Goal: Information Seeking & Learning: Learn about a topic

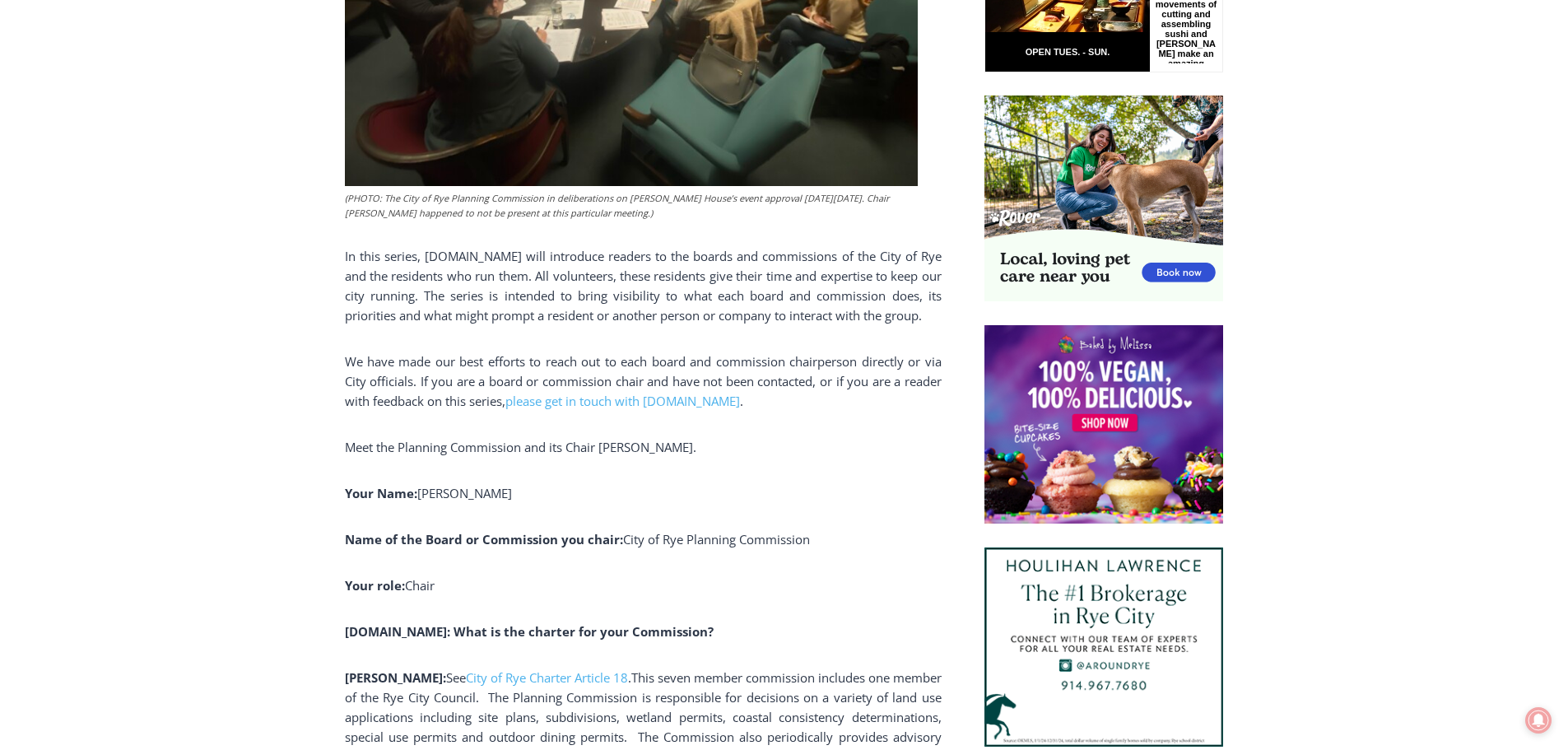
scroll to position [988, 0]
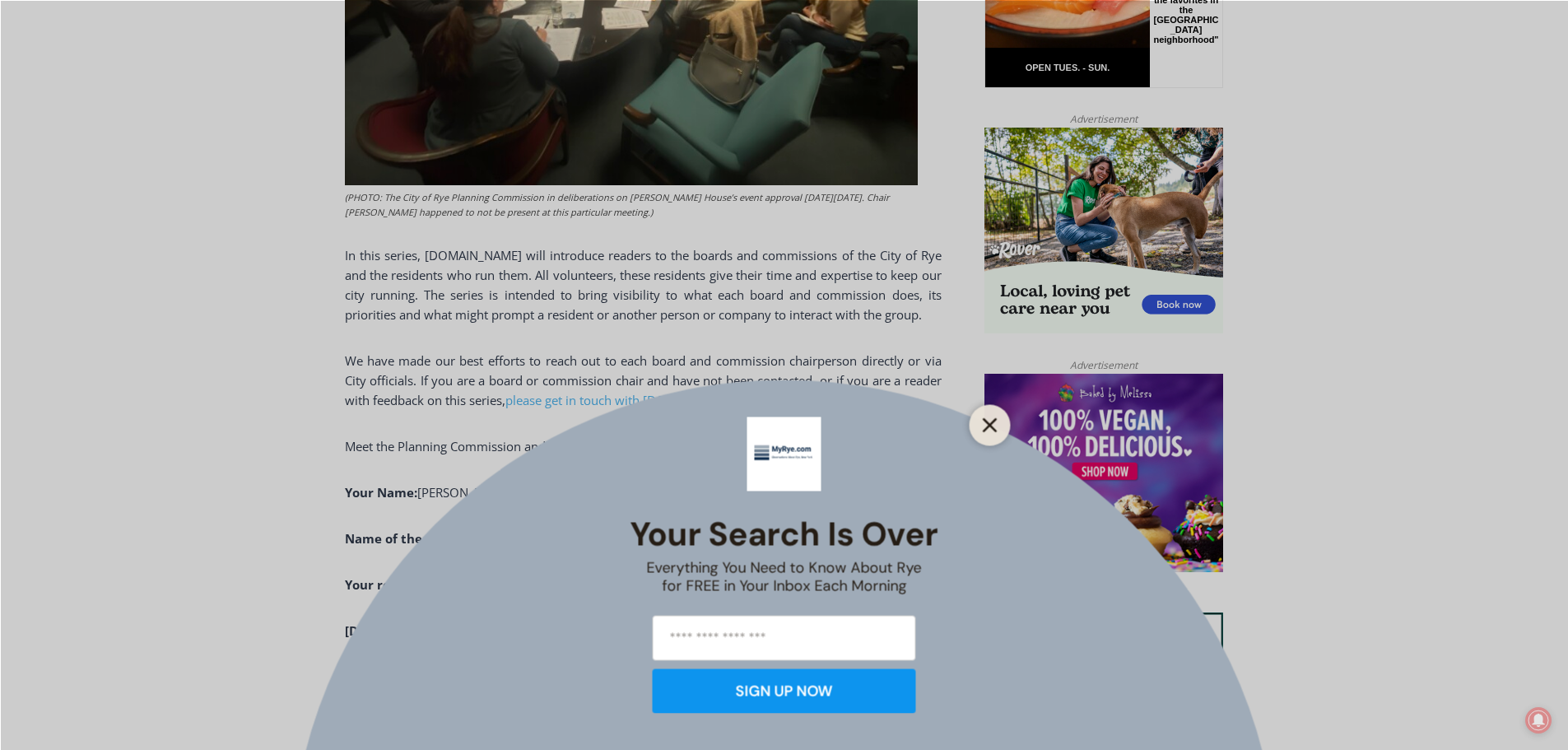
click at [999, 419] on button "Close" at bounding box center [990, 425] width 23 height 23
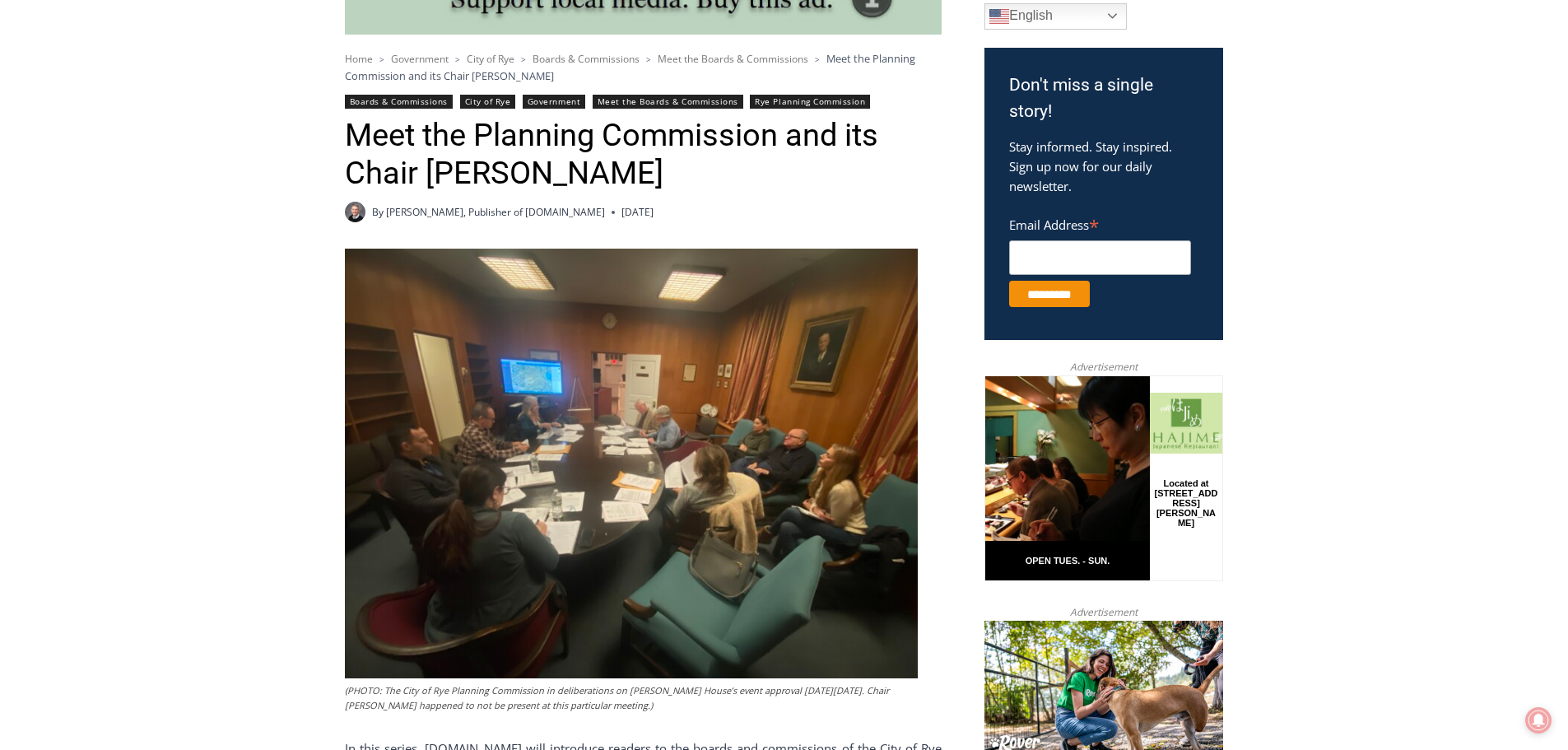
scroll to position [494, 0]
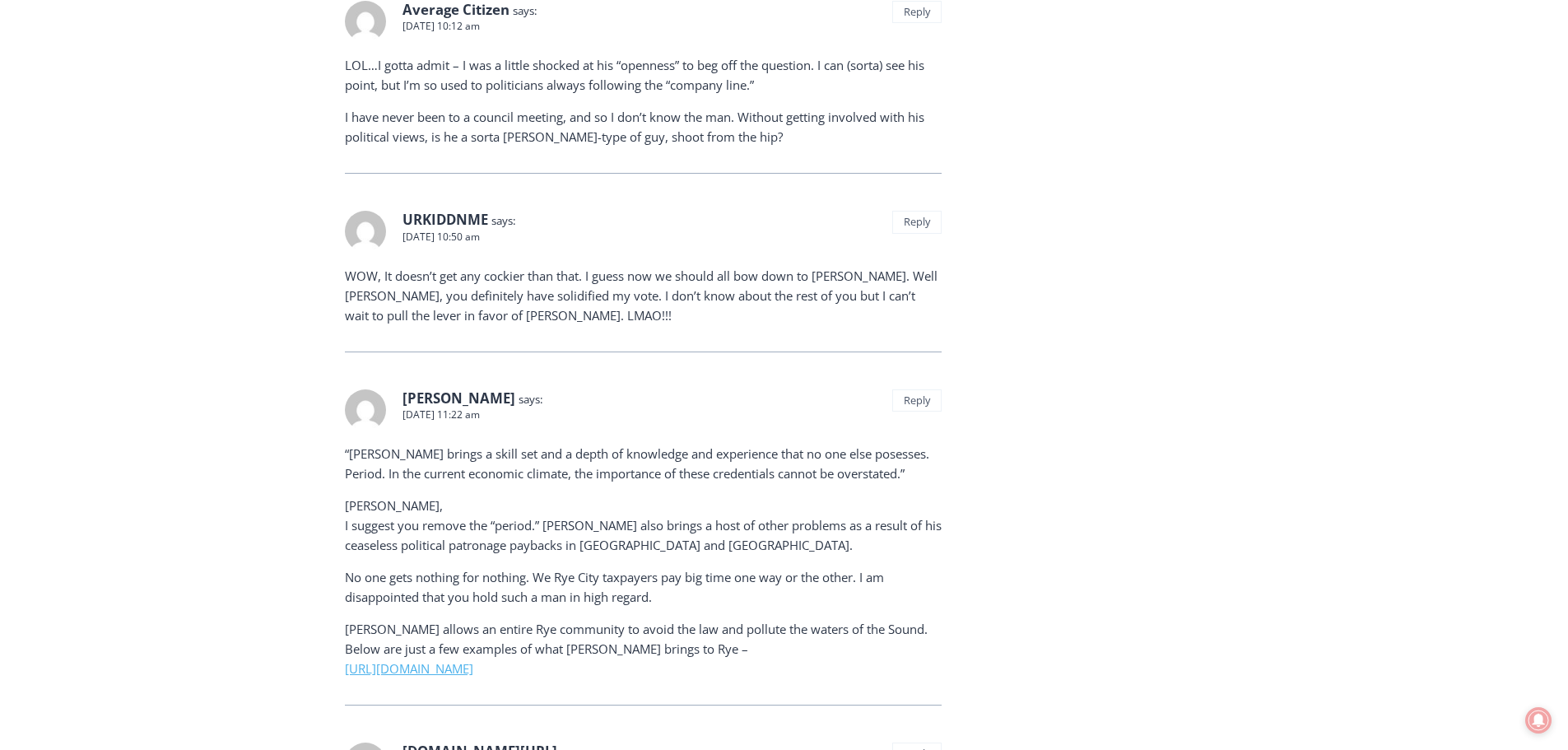
scroll to position [7410, 0]
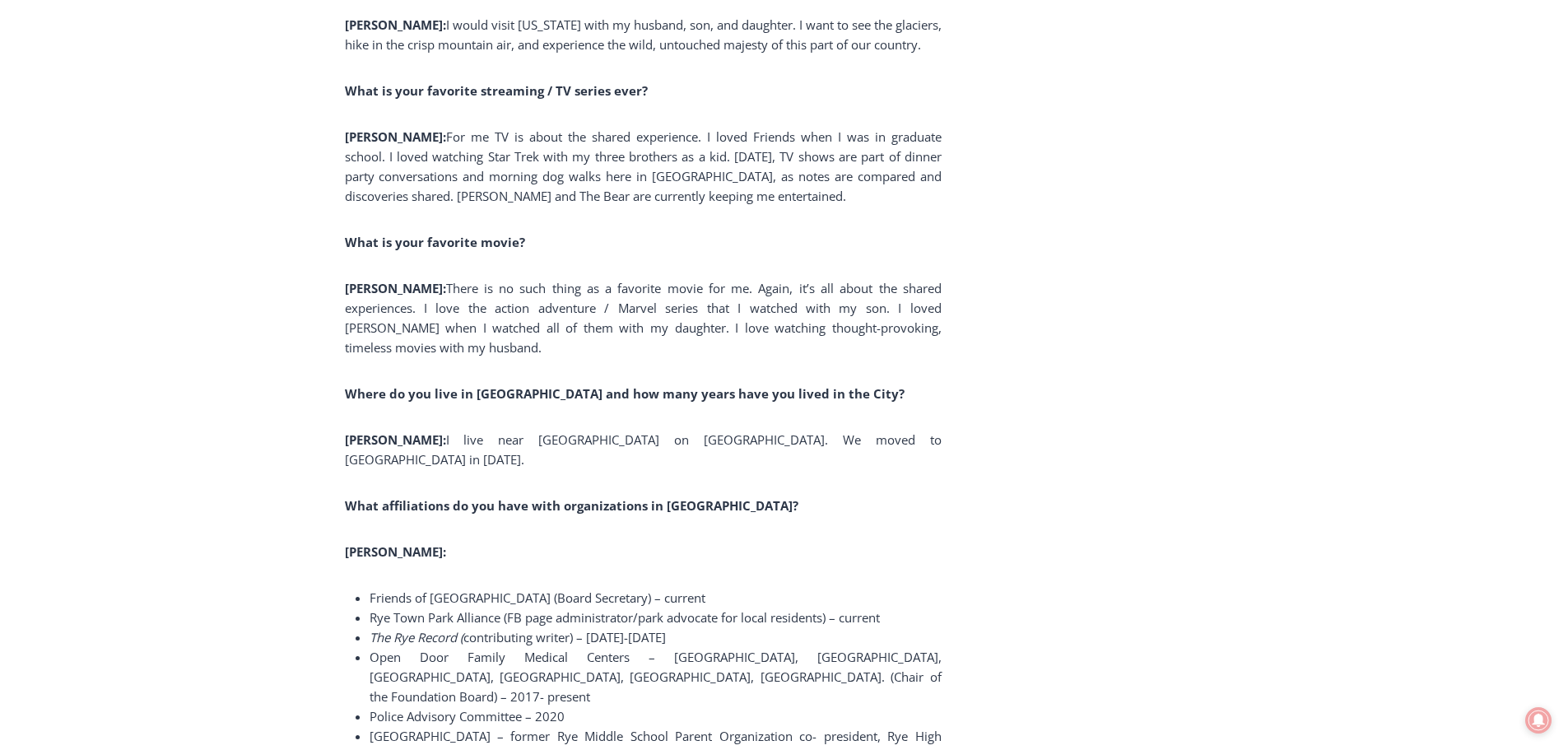
scroll to position [8204, 0]
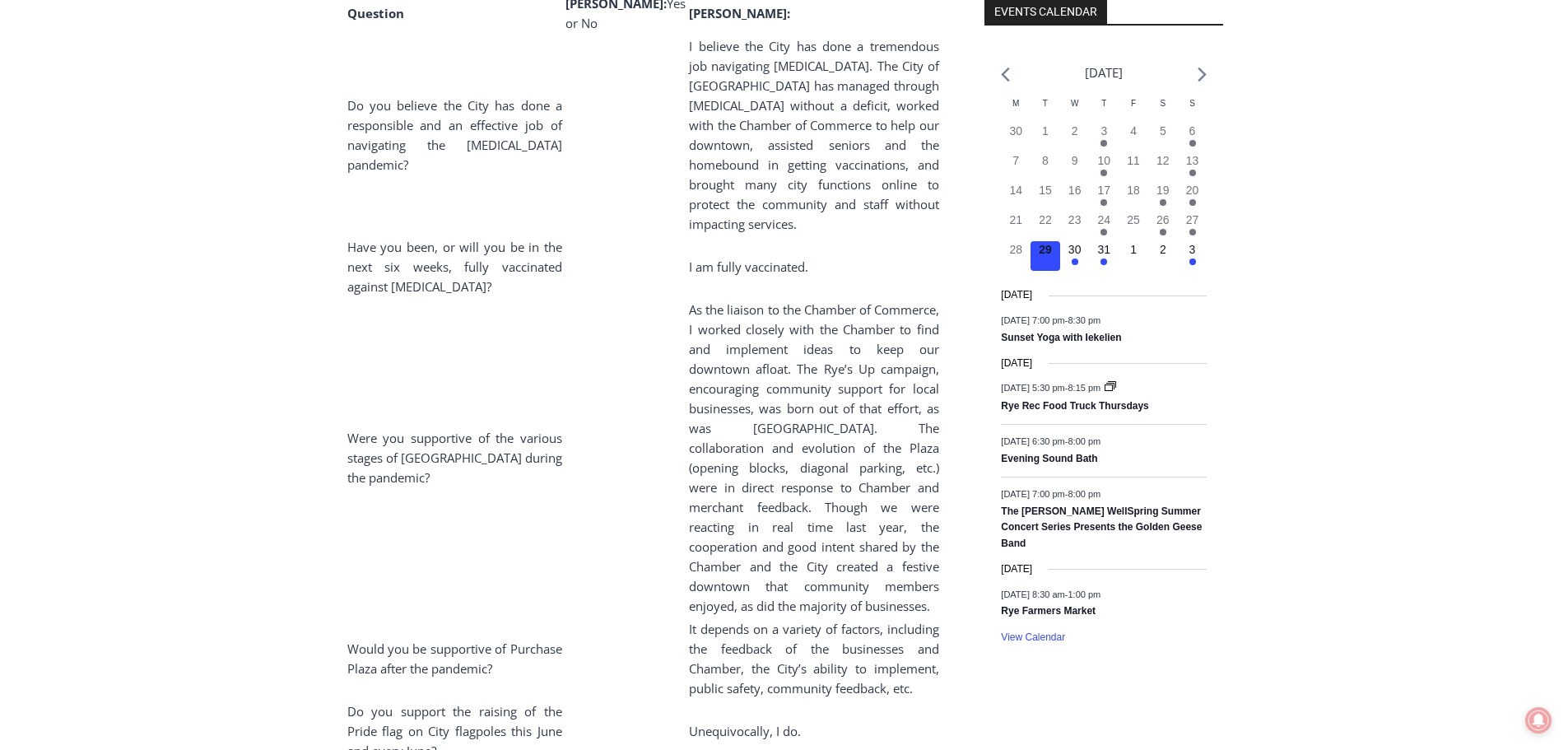
scroll to position [1861, 0]
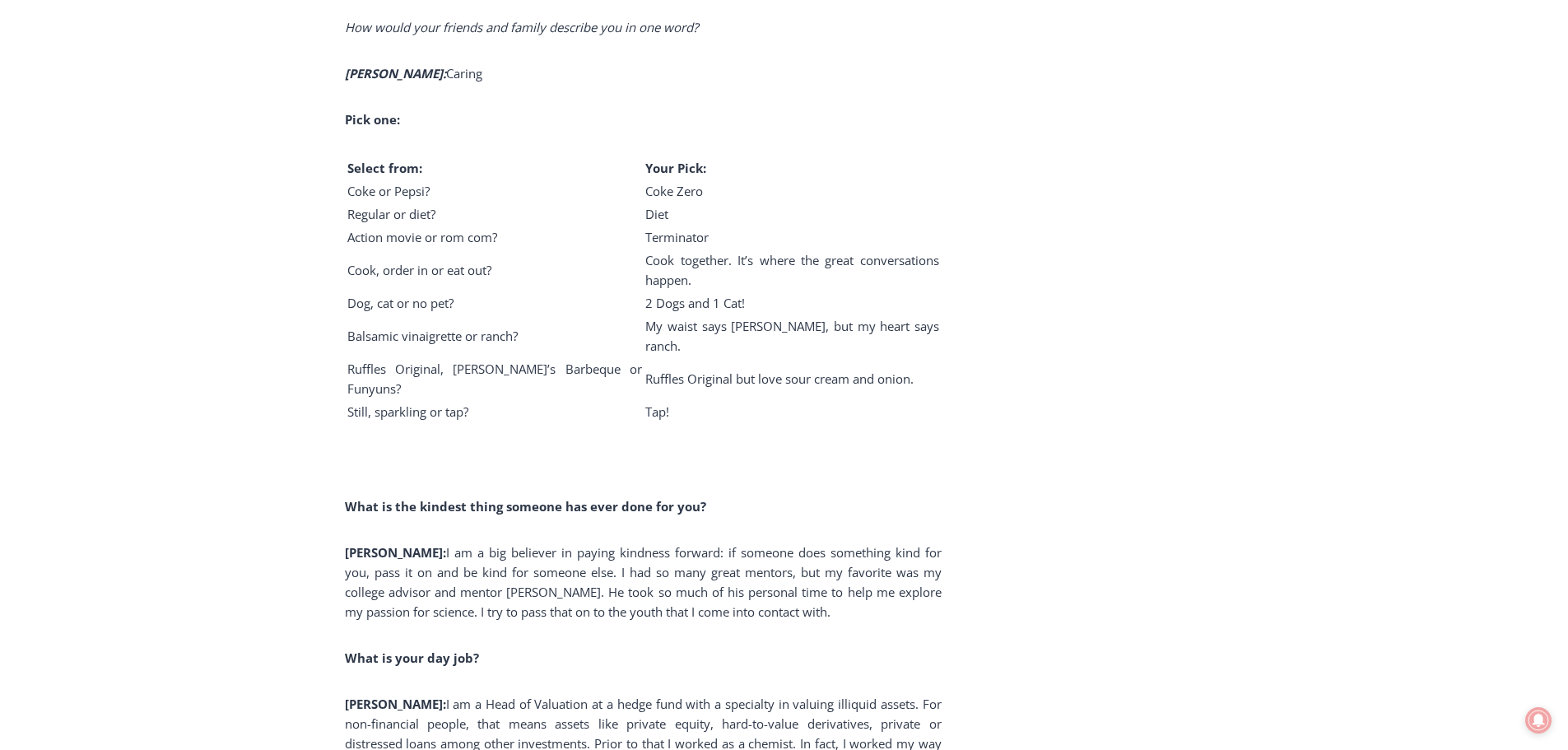
scroll to position [6801, 0]
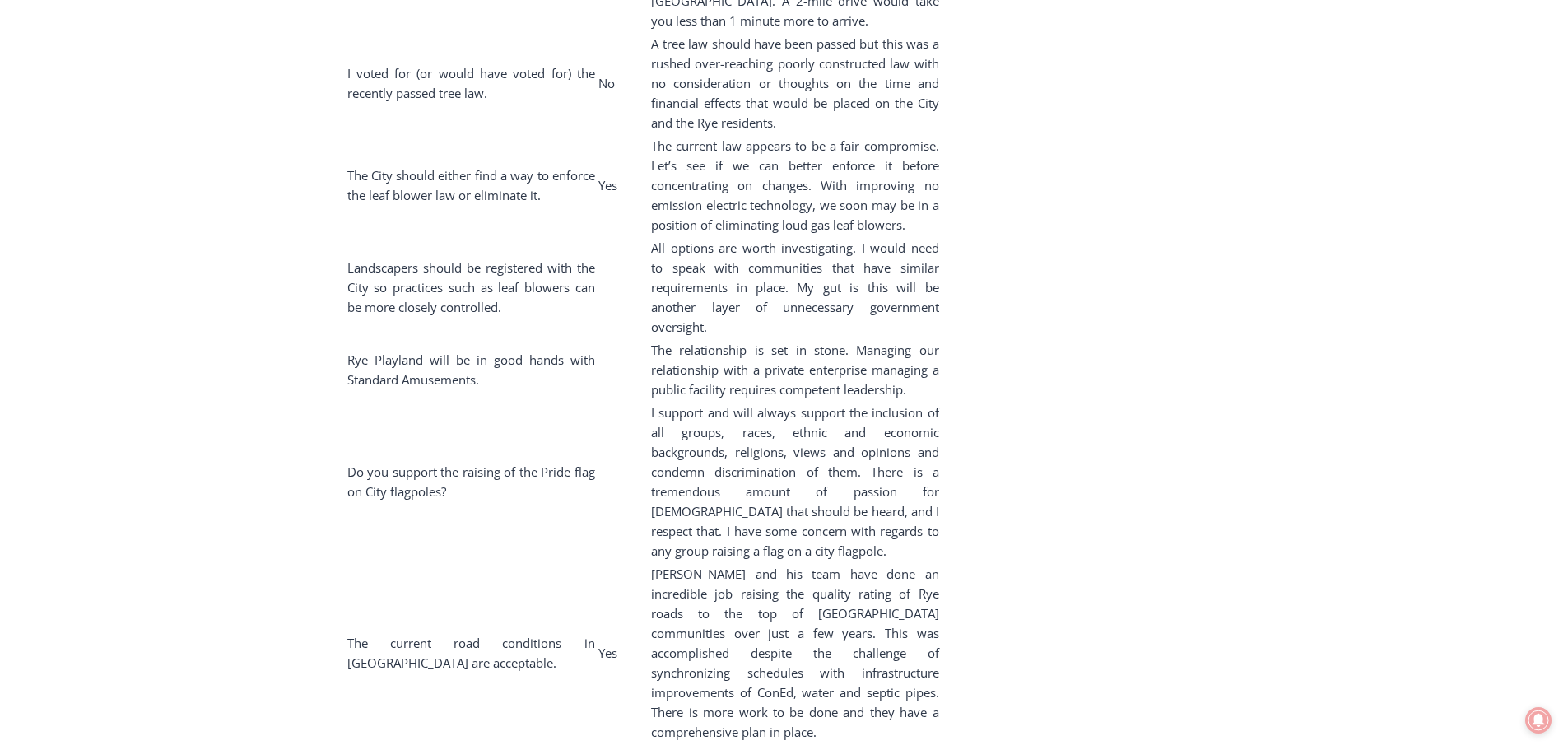
scroll to position [5681, 0]
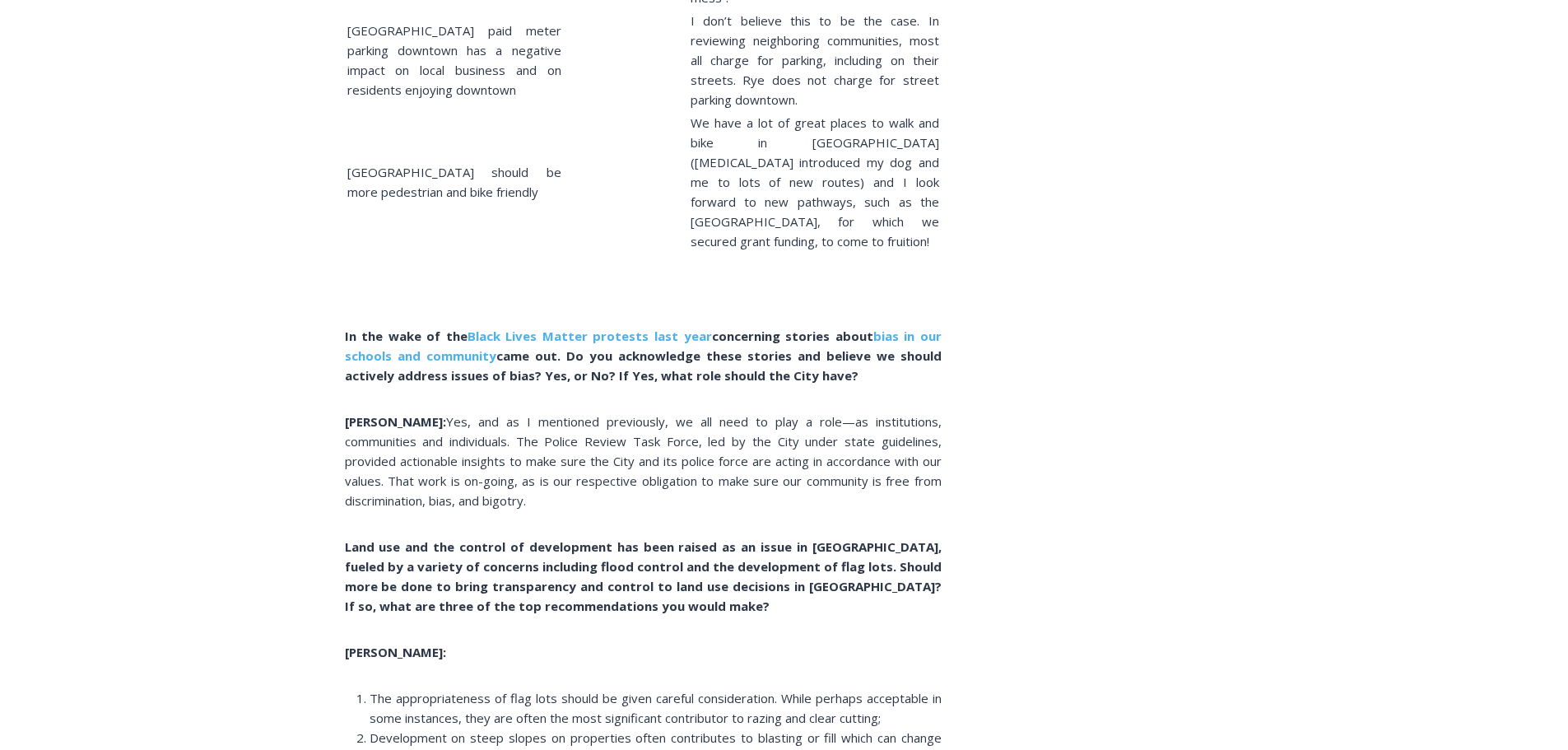
scroll to position [4417, 0]
